Goal: Task Accomplishment & Management: Use online tool/utility

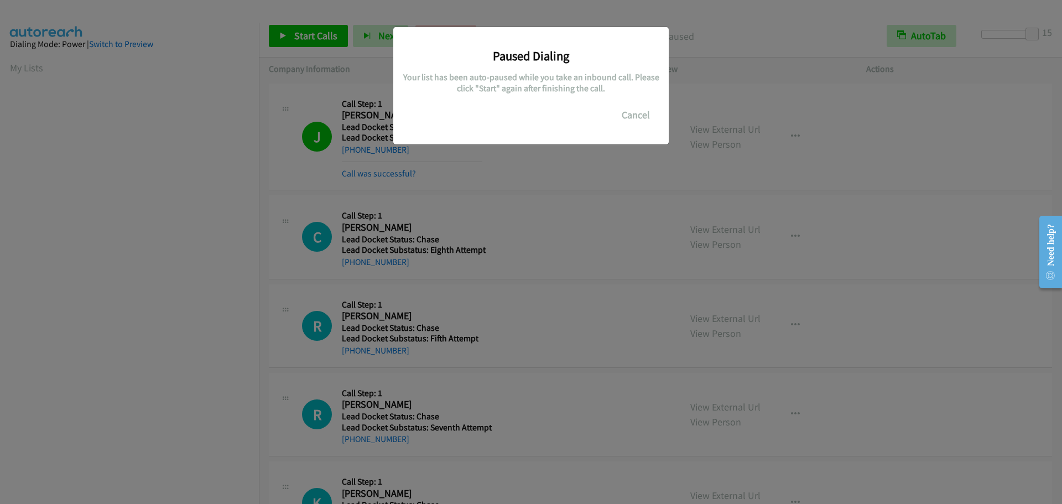
scroll to position [116, 0]
click at [640, 110] on button "Cancel" at bounding box center [635, 115] width 49 height 22
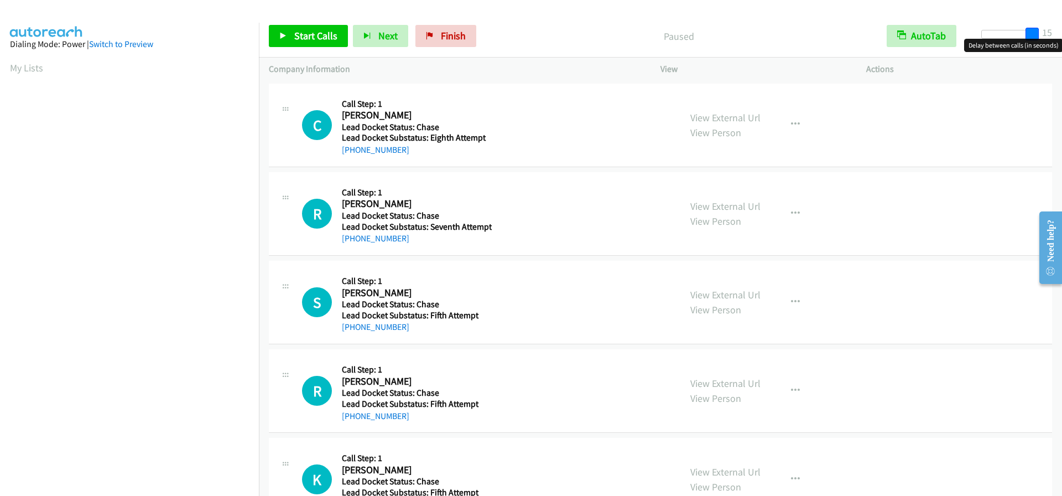
drag, startPoint x: 990, startPoint y: 38, endPoint x: 1055, endPoint y: 38, distance: 64.7
click at [1055, 38] on div "Start Calls Pause Next Finish Paused AutoTab AutoTab 15" at bounding box center [660, 36] width 803 height 43
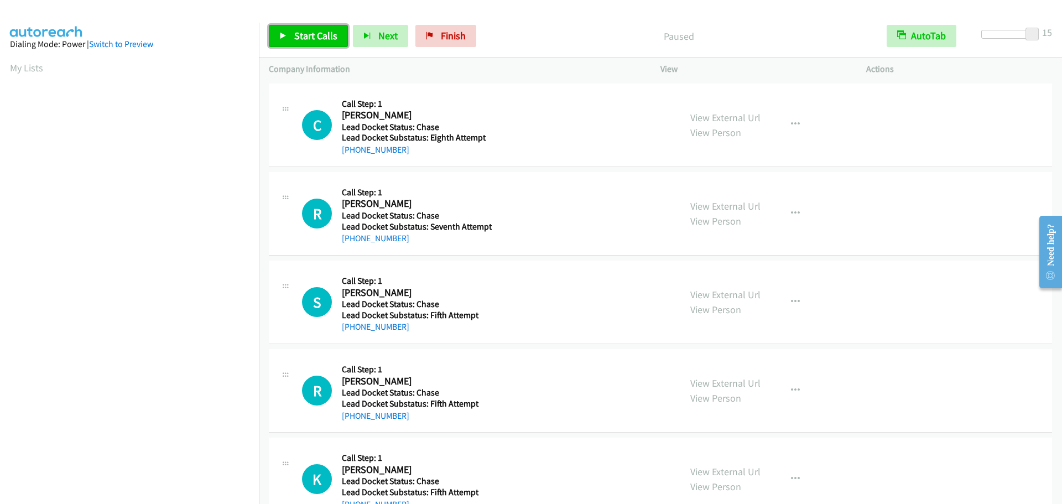
click at [287, 34] on link "Start Calls" at bounding box center [308, 36] width 79 height 22
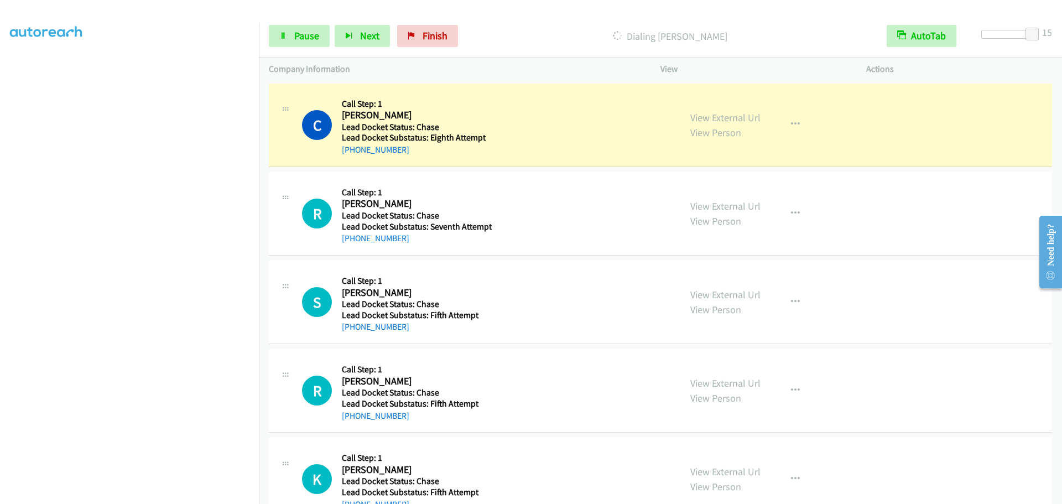
scroll to position [116, 0]
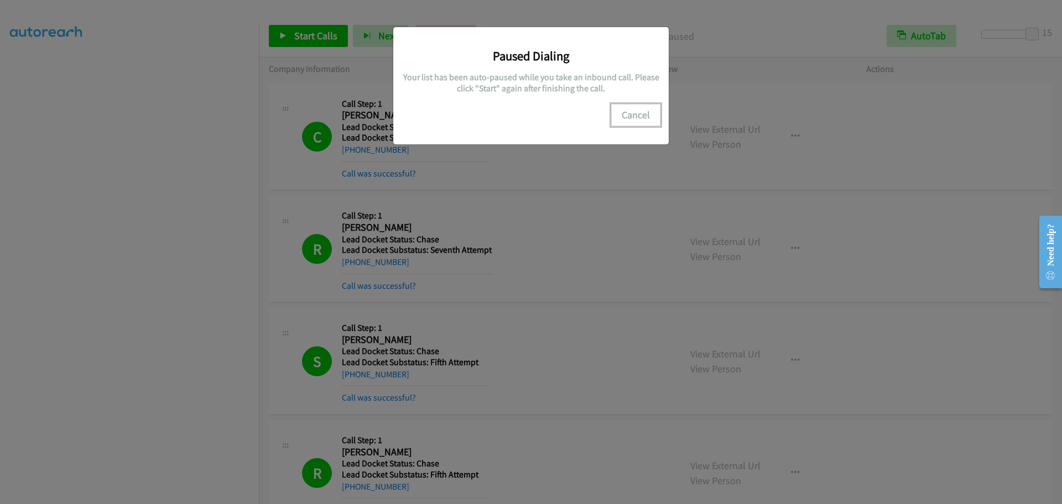
drag, startPoint x: 620, startPoint y: 118, endPoint x: 636, endPoint y: 118, distance: 15.5
click at [621, 118] on button "Cancel" at bounding box center [635, 115] width 49 height 22
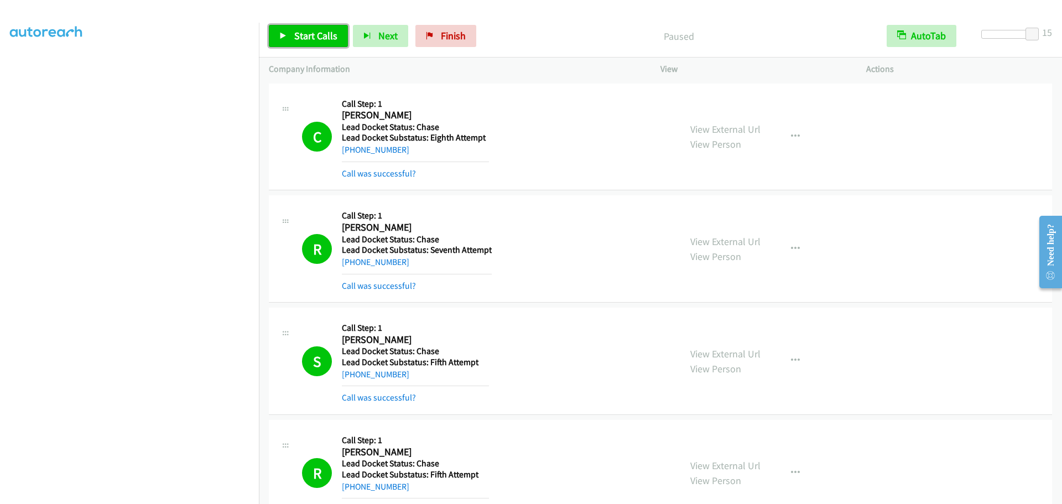
click at [308, 34] on span "Start Calls" at bounding box center [315, 35] width 43 height 13
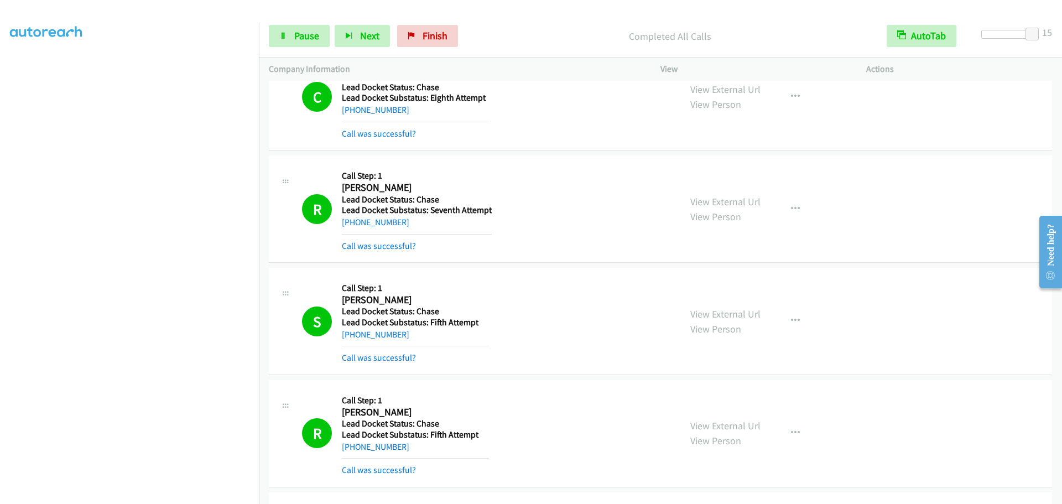
scroll to position [0, 0]
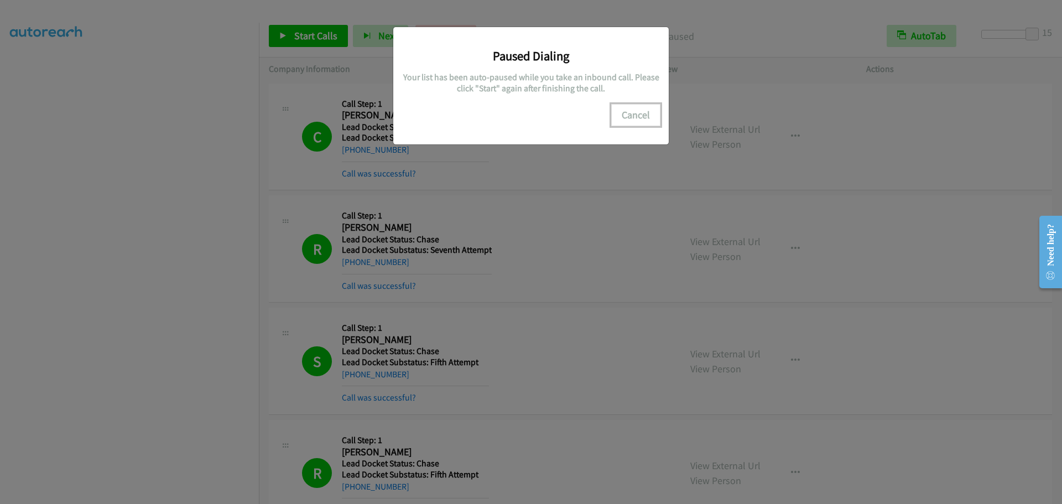
click at [631, 113] on button "Cancel" at bounding box center [635, 115] width 49 height 22
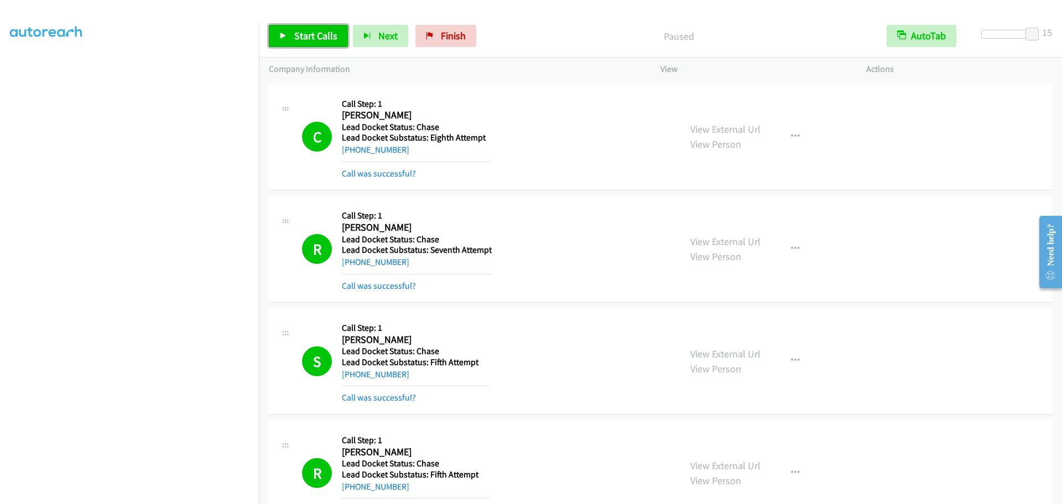
click at [305, 46] on link "Start Calls" at bounding box center [308, 36] width 79 height 22
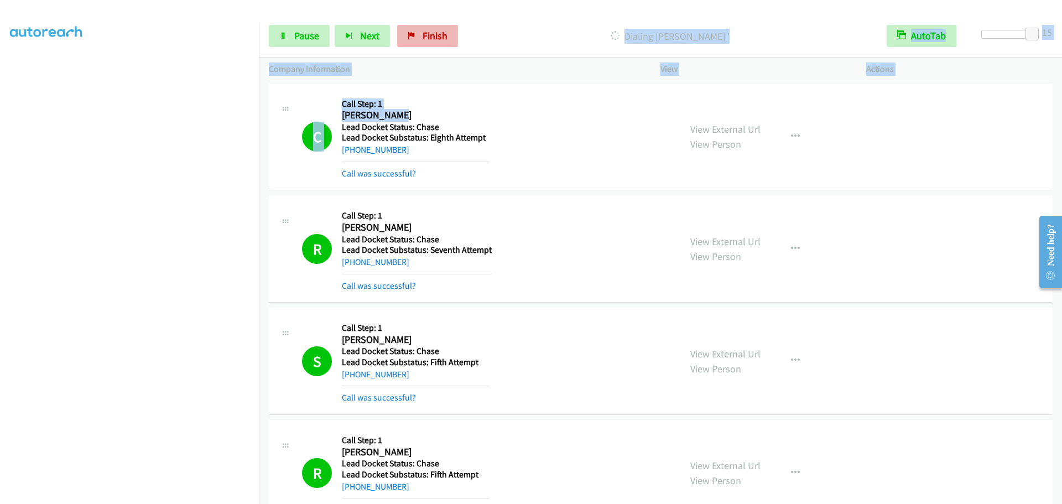
drag, startPoint x: 501, startPoint y: 55, endPoint x: 447, endPoint y: 27, distance: 61.4
click at [500, 0] on html "Start Calls Pause Next Finish Dialing Jennifer ' AutoTab AutoTab 15 Company Inf…" at bounding box center [531, 26] width 1062 height 53
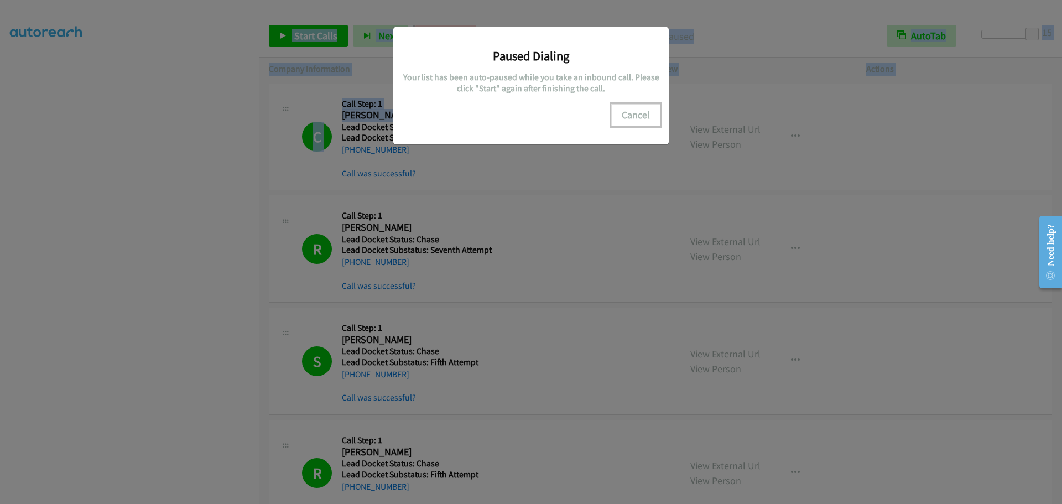
click at [632, 114] on button "Cancel" at bounding box center [635, 115] width 49 height 22
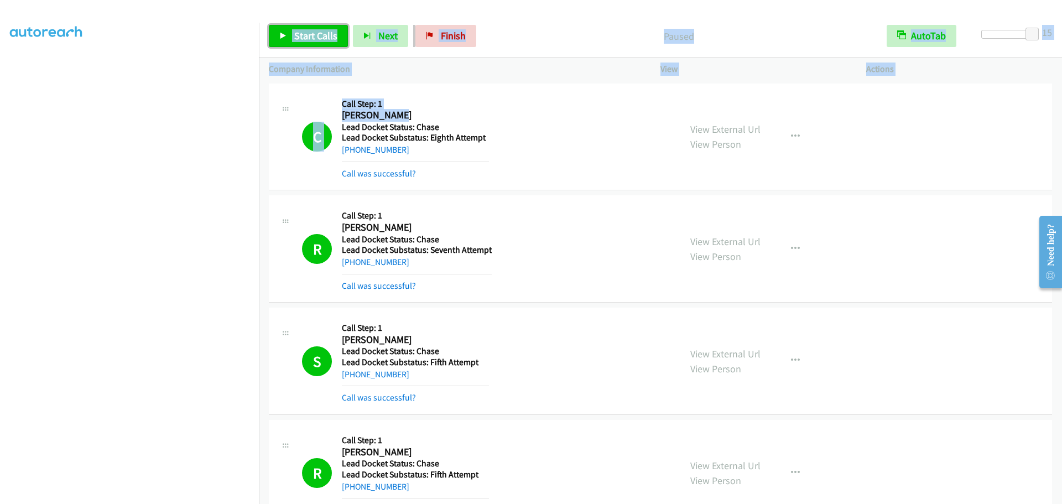
click at [303, 37] on span "Start Calls" at bounding box center [315, 35] width 43 height 13
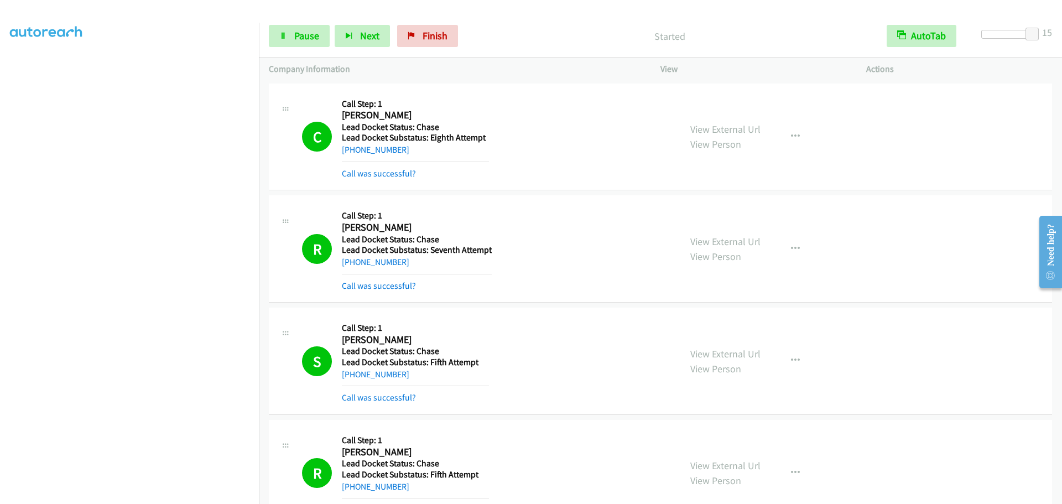
drag, startPoint x: 515, startPoint y: 140, endPoint x: 520, endPoint y: 133, distance: 8.3
click at [520, 133] on div "C Callback Scheduled Call Step: 1 Corey Cleary America/Phoenix Lead Docket Stat…" at bounding box center [486, 136] width 368 height 87
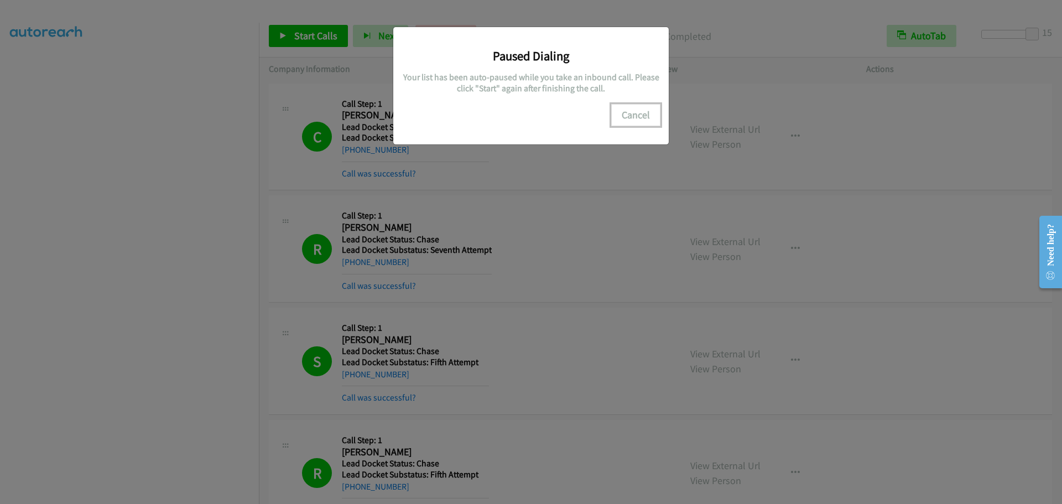
click at [635, 118] on button "Cancel" at bounding box center [635, 115] width 49 height 22
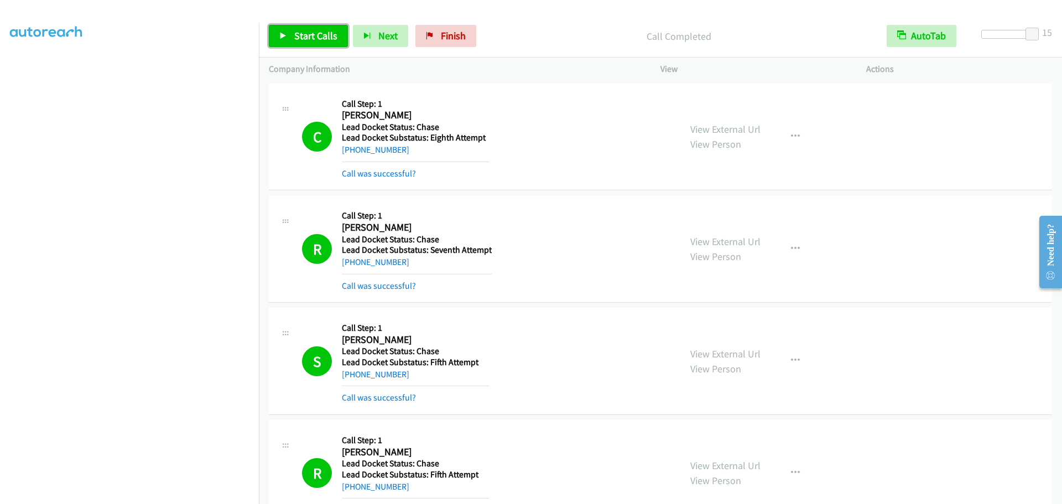
click at [310, 34] on span "Start Calls" at bounding box center [315, 35] width 43 height 13
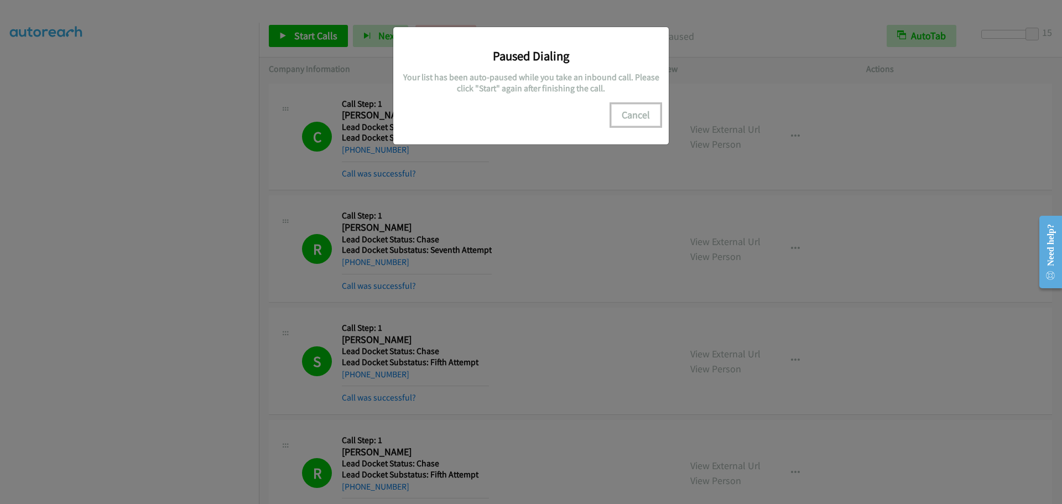
click at [639, 115] on button "Cancel" at bounding box center [635, 115] width 49 height 22
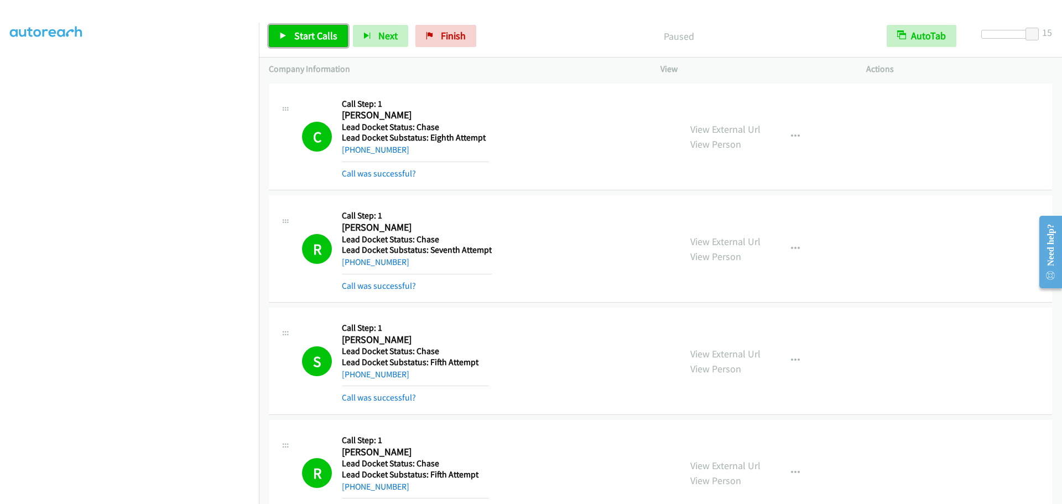
click at [315, 35] on span "Start Calls" at bounding box center [315, 35] width 43 height 13
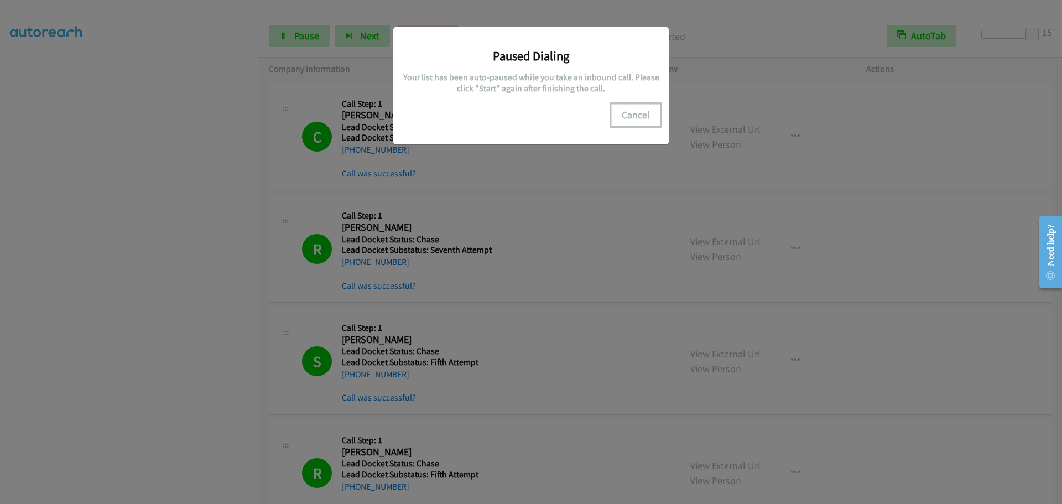
click at [622, 114] on button "Cancel" at bounding box center [635, 115] width 49 height 22
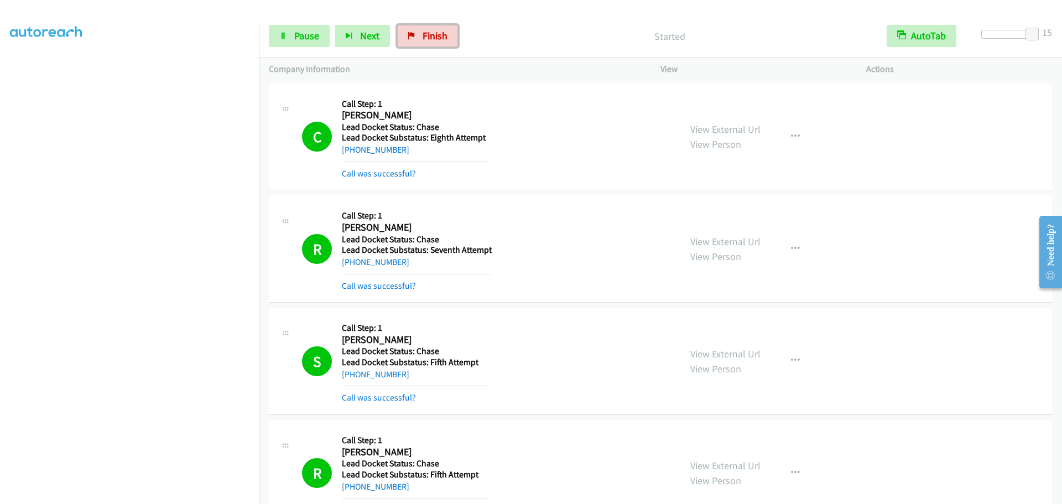
drag, startPoint x: 433, startPoint y: 45, endPoint x: 584, endPoint y: 31, distance: 152.2
click at [433, 44] on link "Finish" at bounding box center [427, 36] width 61 height 22
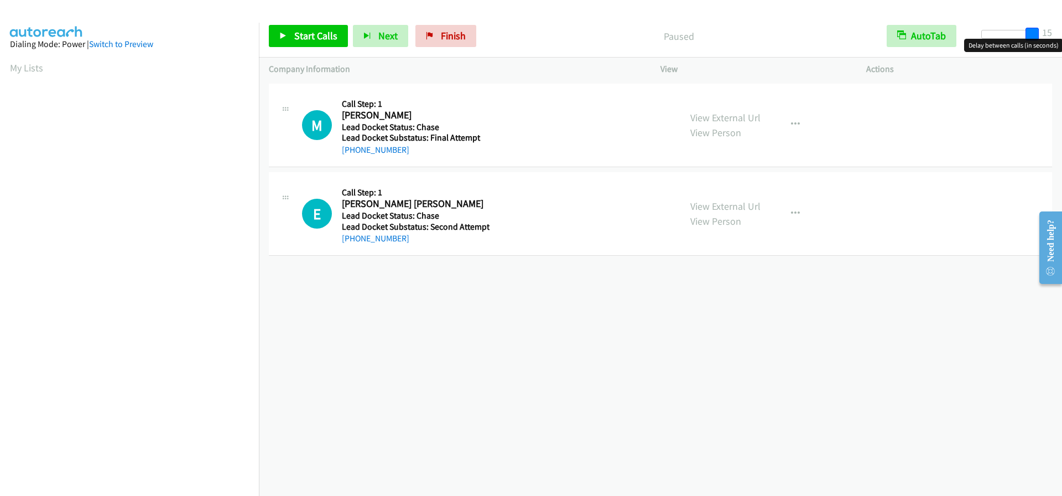
drag, startPoint x: 988, startPoint y: 38, endPoint x: 1046, endPoint y: 36, distance: 57.6
click at [1046, 36] on div "Start Calls Pause Next Finish Paused AutoTab AutoTab 15" at bounding box center [660, 36] width 803 height 43
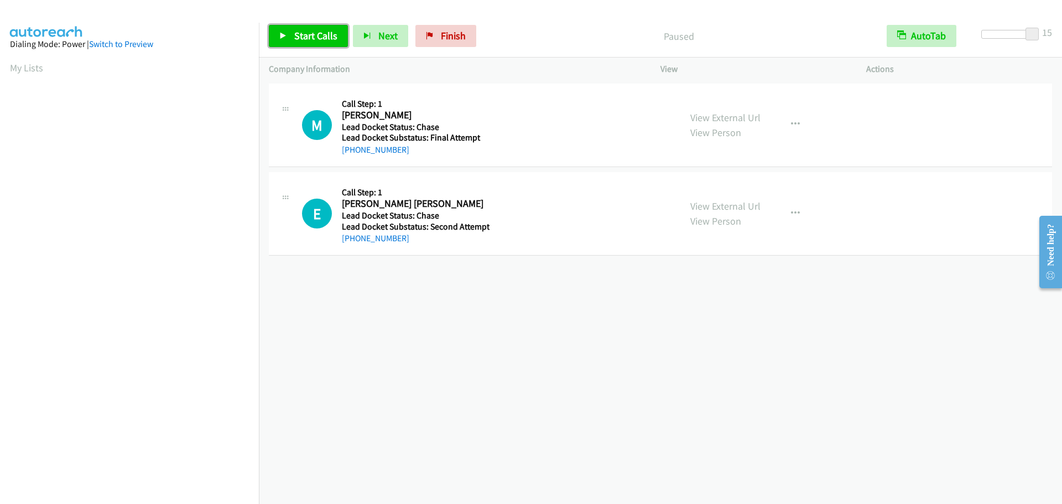
click at [342, 34] on link "Start Calls" at bounding box center [308, 36] width 79 height 22
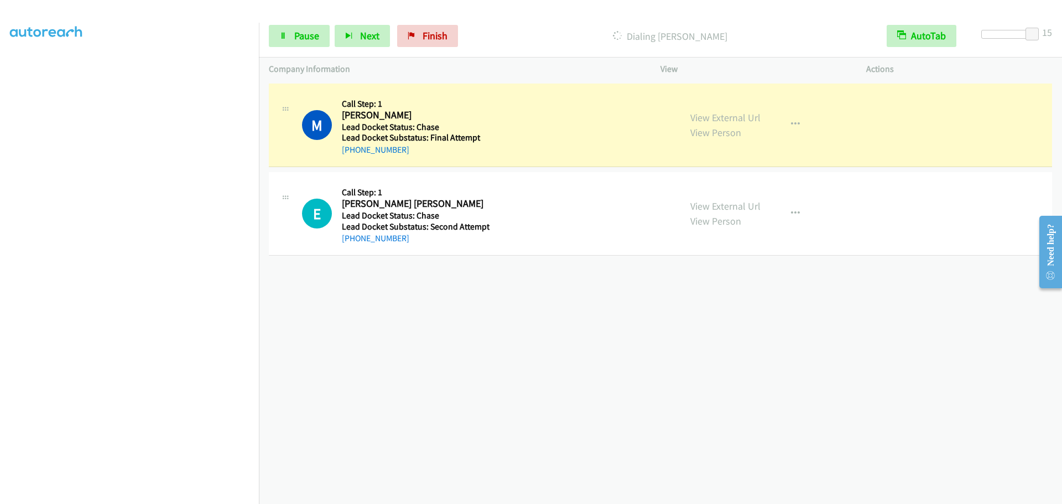
scroll to position [116, 0]
